Goal: Task Accomplishment & Management: Manage account settings

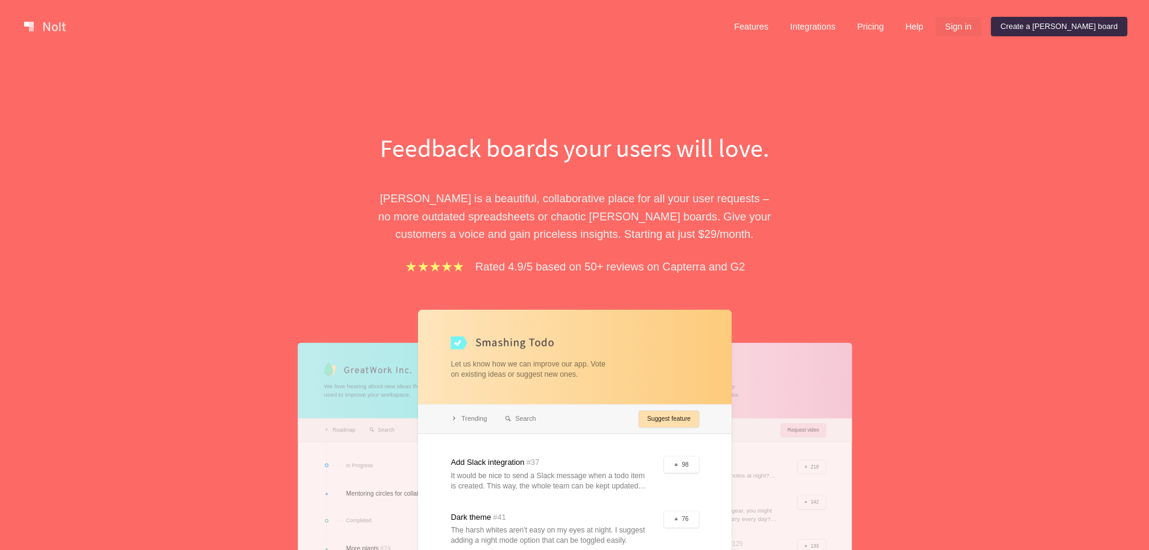
click at [981, 28] on link "Sign in" at bounding box center [959, 26] width 46 height 19
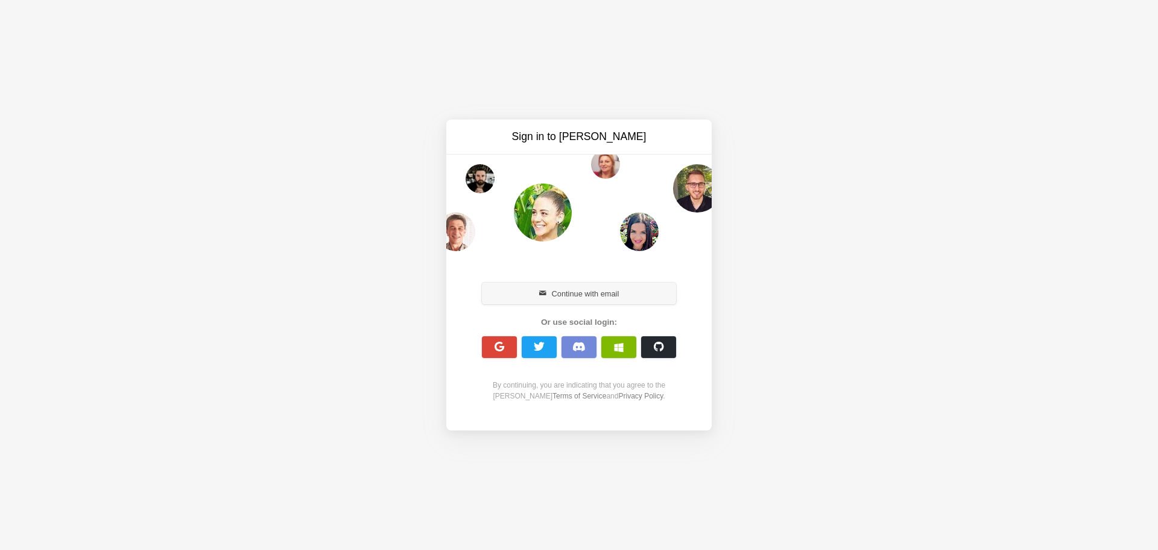
click at [625, 294] on button "Continue with email" at bounding box center [579, 293] width 194 height 22
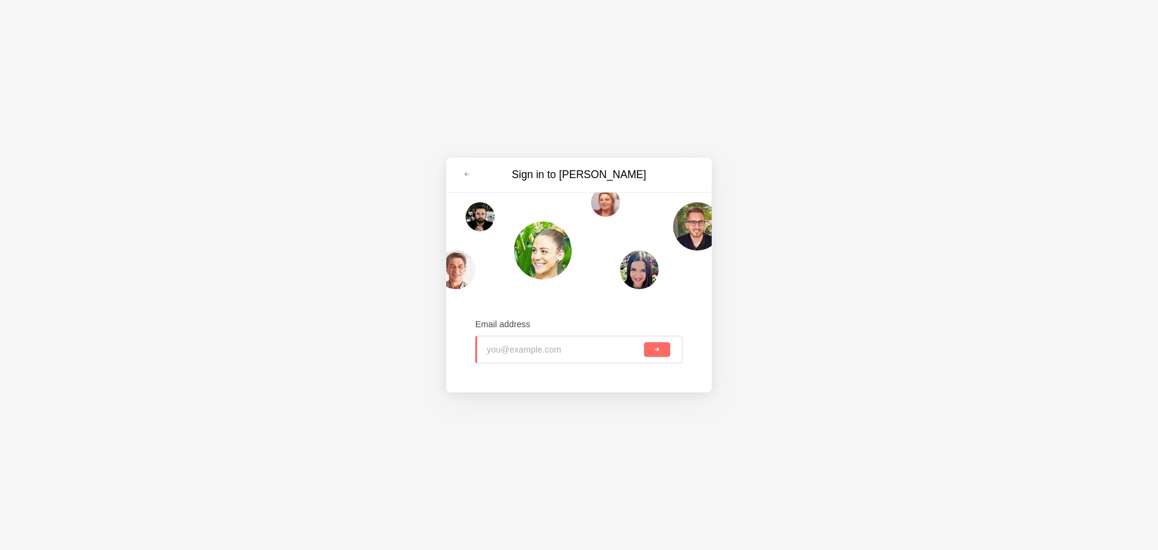
click at [528, 348] on input "email" at bounding box center [525, 349] width 77 height 27
click at [564, 348] on div at bounding box center [602, 349] width 77 height 27
click at [505, 350] on input "email" at bounding box center [525, 349] width 77 height 27
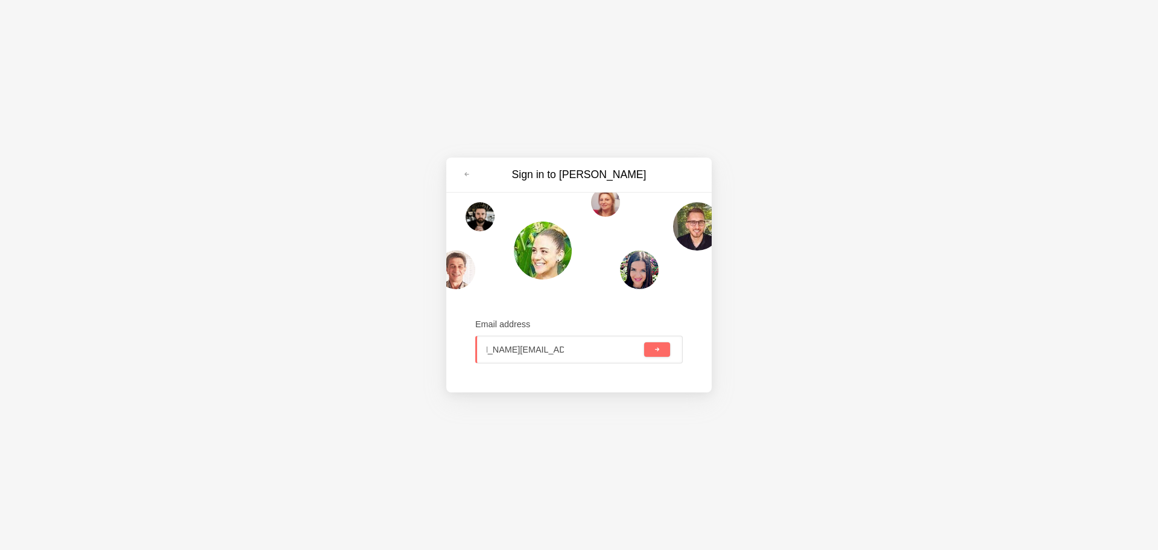
type input "vince.arnoldi@persolvent.com"
click at [644, 342] on button "submit" at bounding box center [657, 349] width 26 height 14
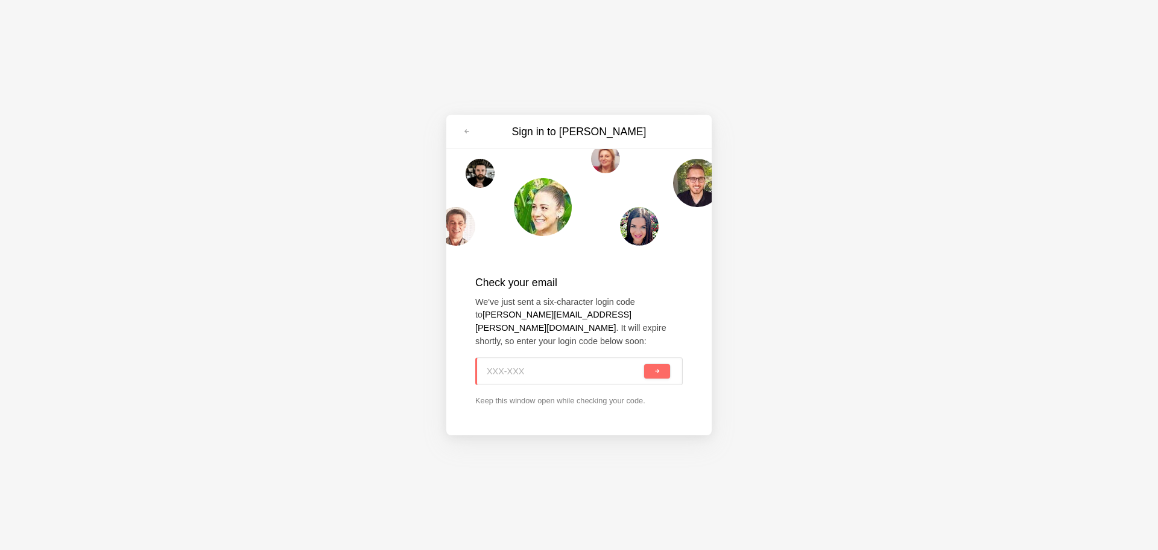
click at [534, 369] on input at bounding box center [564, 371] width 155 height 27
click at [526, 366] on input at bounding box center [564, 371] width 156 height 27
paste input "YAT-20X"
type input "YAT-20X"
click at [657, 368] on span "submit" at bounding box center [657, 371] width 7 height 7
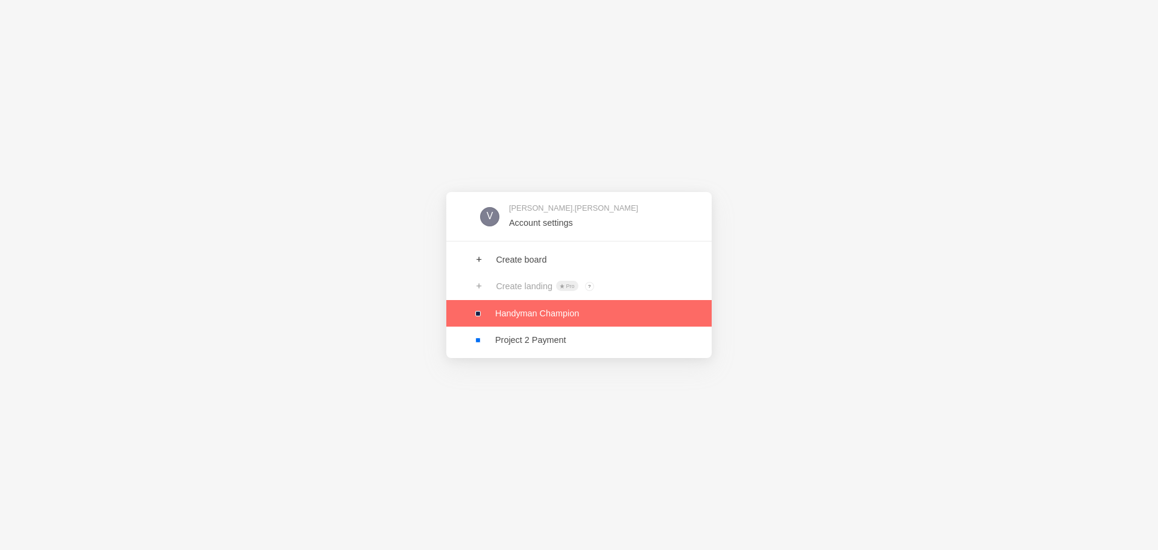
click at [521, 317] on link at bounding box center [578, 313] width 265 height 27
